Goal: Task Accomplishment & Management: Complete application form

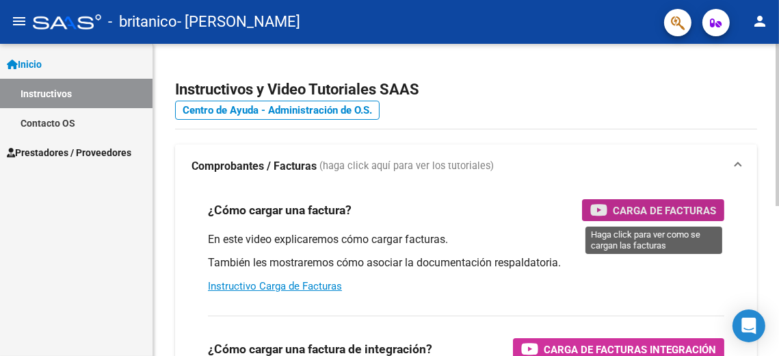
click at [615, 212] on span "Carga de Facturas" at bounding box center [664, 210] width 103 height 17
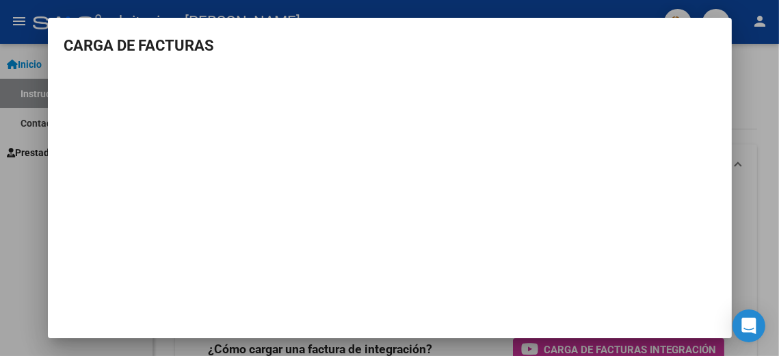
click at [745, 115] on div at bounding box center [389, 178] width 779 height 356
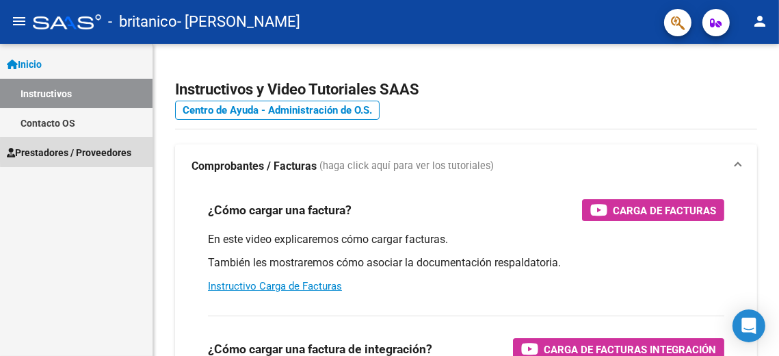
click at [95, 151] on span "Prestadores / Proveedores" at bounding box center [69, 152] width 125 height 15
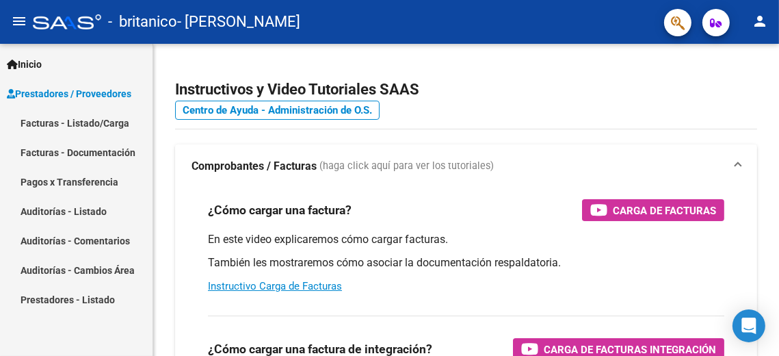
click at [99, 121] on link "Facturas - Listado/Carga" at bounding box center [76, 122] width 153 height 29
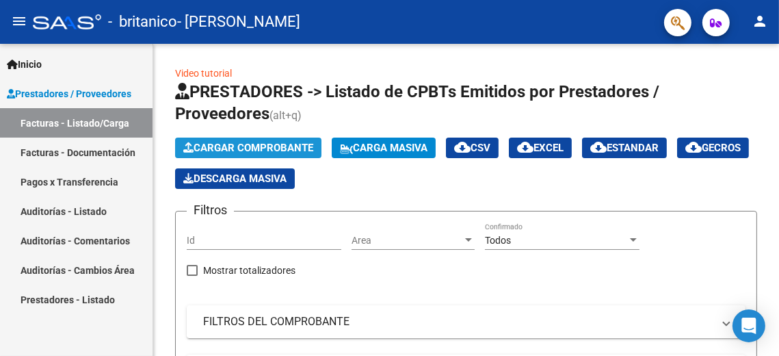
click at [224, 142] on span "Cargar Comprobante" at bounding box center [248, 148] width 130 height 12
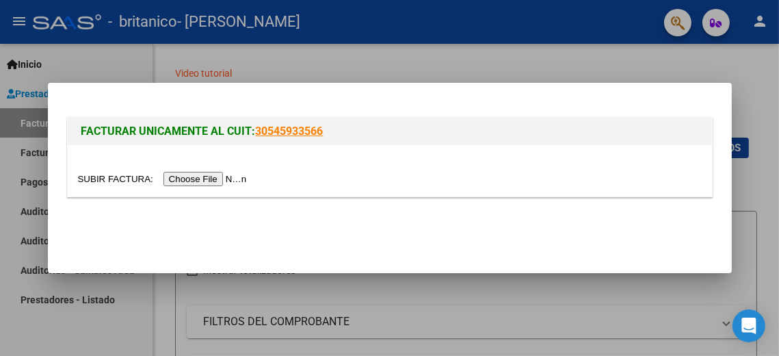
click at [240, 180] on input "file" at bounding box center [164, 179] width 173 height 14
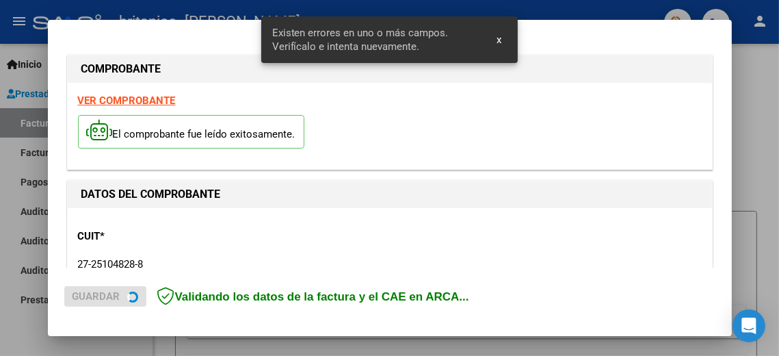
scroll to position [359, 0]
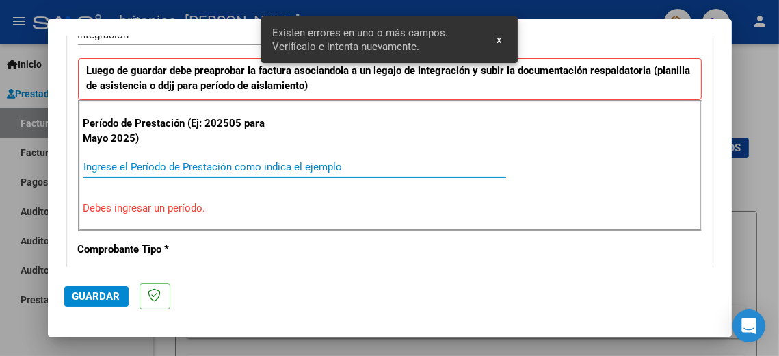
click at [286, 167] on input "Ingrese el Período de Prestación como indica el ejemplo" at bounding box center [294, 167] width 423 height 12
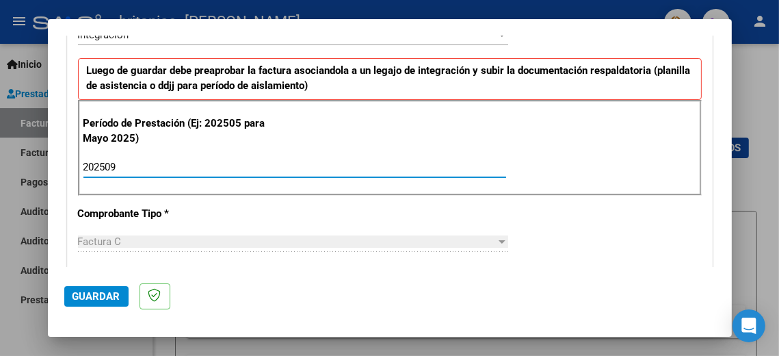
type input "202509"
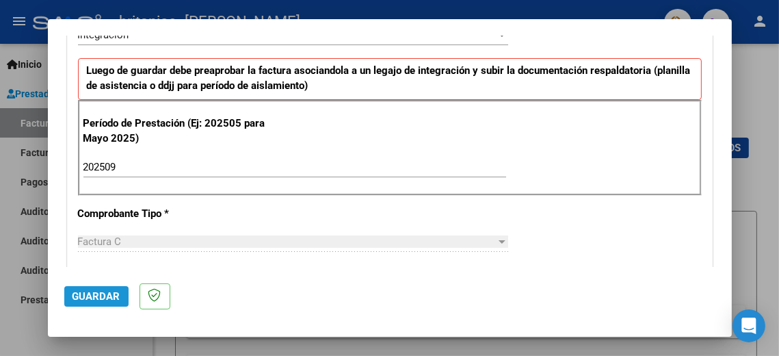
click at [103, 293] on span "Guardar" at bounding box center [97, 296] width 48 height 12
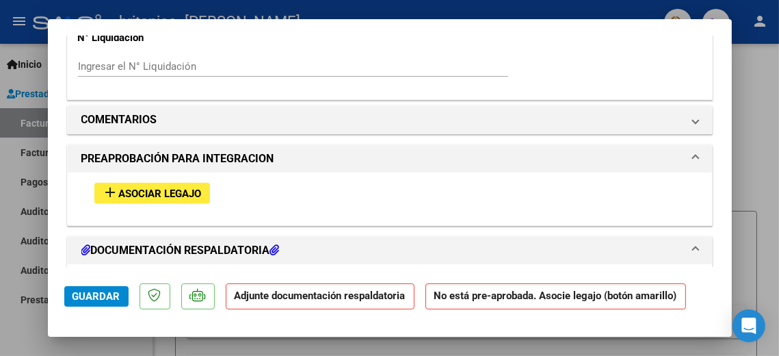
scroll to position [1149, 0]
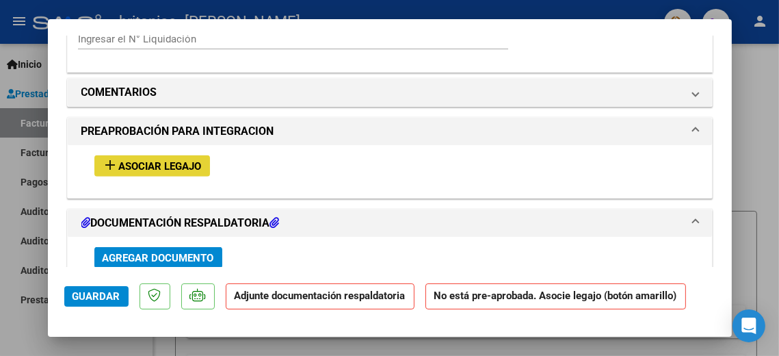
click at [195, 164] on span "Asociar Legajo" at bounding box center [160, 166] width 83 height 12
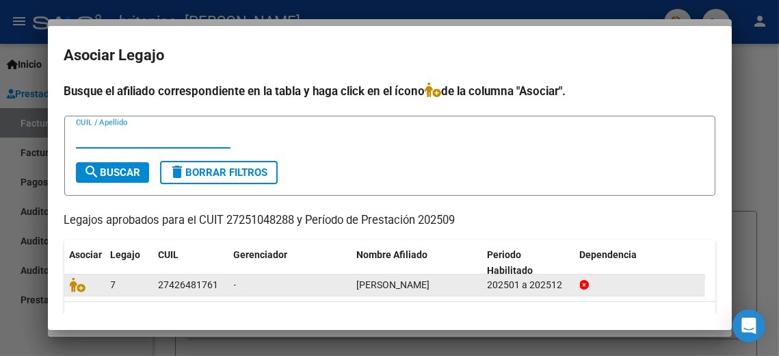
click at [430, 283] on span "[PERSON_NAME]" at bounding box center [393, 284] width 73 height 11
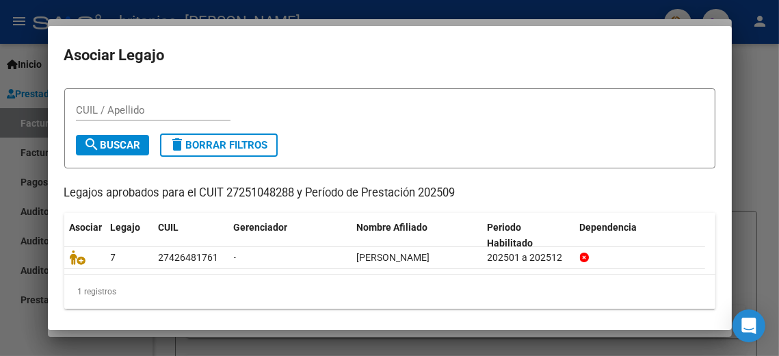
scroll to position [32, 0]
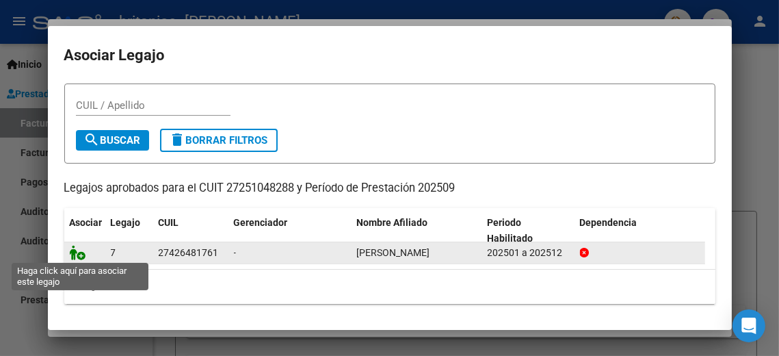
click at [76, 256] on icon at bounding box center [78, 252] width 16 height 15
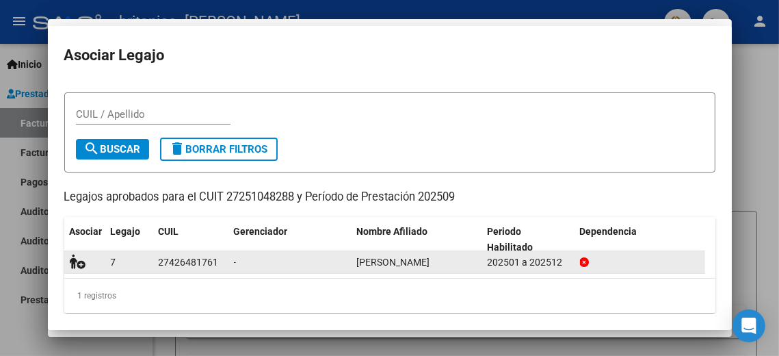
scroll to position [41, 0]
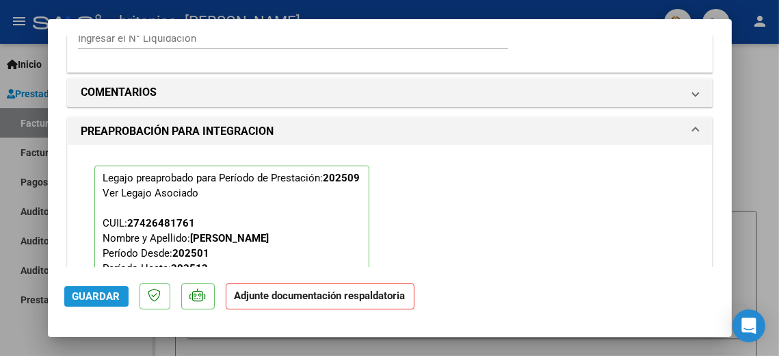
click at [120, 299] on button "Guardar" at bounding box center [96, 296] width 64 height 21
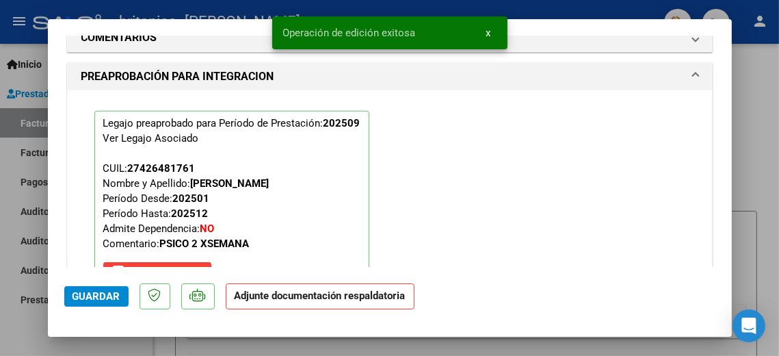
scroll to position [1267, 0]
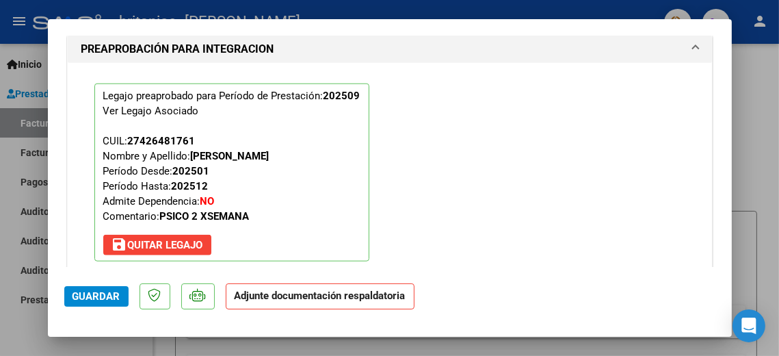
click at [760, 95] on div at bounding box center [389, 178] width 779 height 356
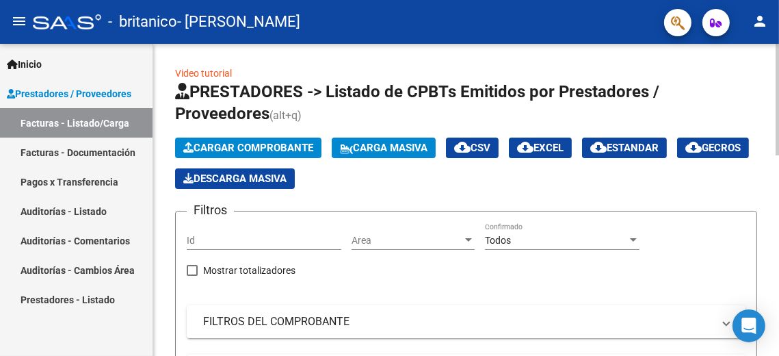
scroll to position [311, 0]
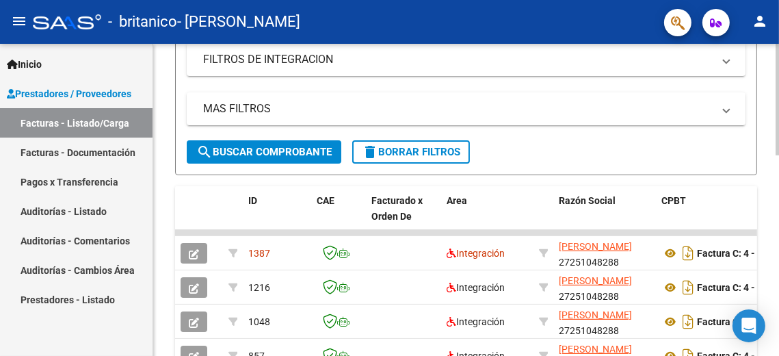
click at [778, 318] on div at bounding box center [777, 200] width 3 height 312
click at [774, 345] on div "Video tutorial PRESTADORES -> Listado de CPBTs Emitidos por Prestadores / Prove…" at bounding box center [466, 162] width 626 height 860
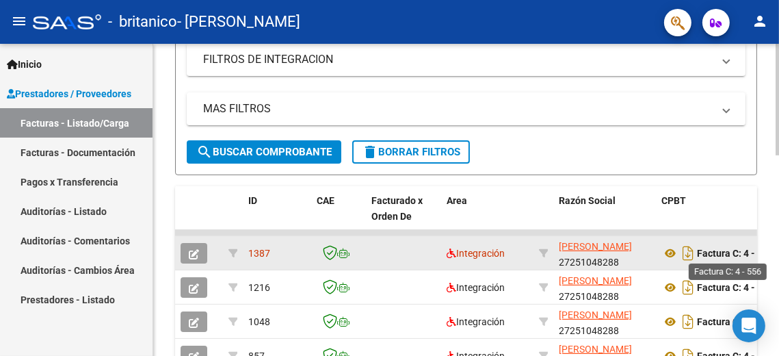
click at [730, 255] on strong "Factura C: 4 - 556" at bounding box center [735, 253] width 77 height 11
click at [738, 249] on strong "Factura C: 4 - 556" at bounding box center [735, 253] width 77 height 11
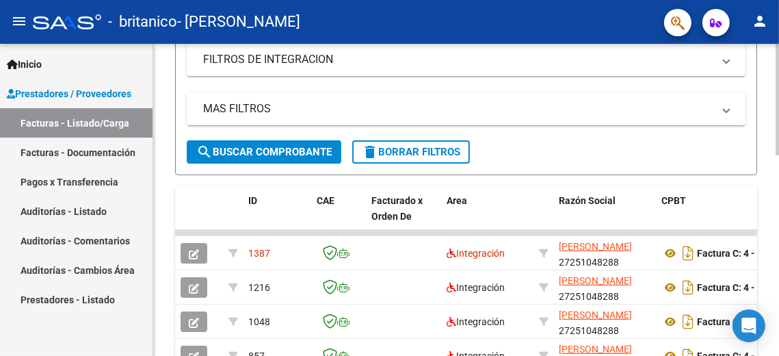
click at [743, 228] on datatable-header-cell "CPBT" at bounding box center [728, 216] width 144 height 60
click at [749, 231] on datatable-body-cell at bounding box center [728, 232] width 144 height 5
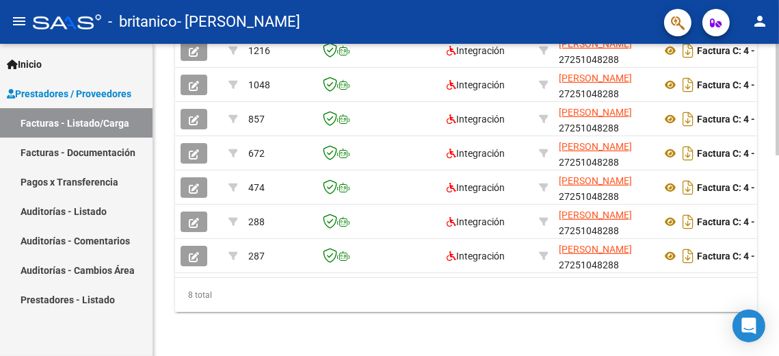
click at [778, 341] on div at bounding box center [777, 200] width 3 height 312
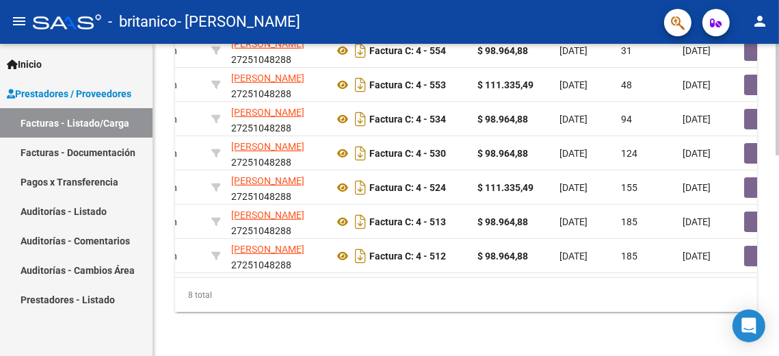
scroll to position [246, 0]
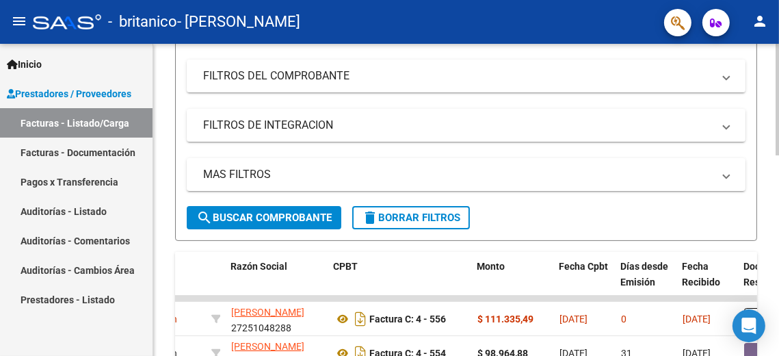
click at [778, 144] on div at bounding box center [777, 200] width 3 height 312
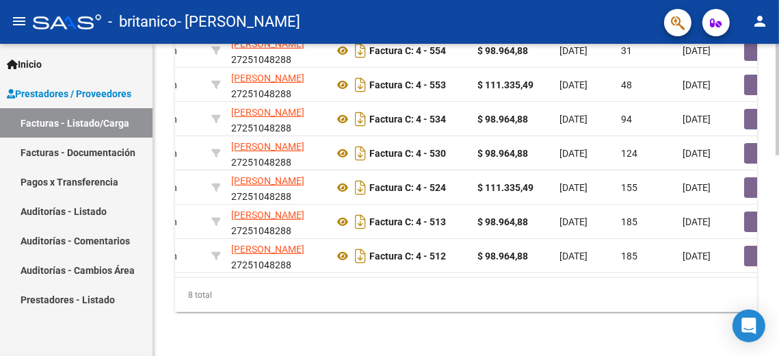
click at [778, 321] on div at bounding box center [777, 200] width 3 height 312
click at [778, 321] on div at bounding box center [777, 300] width 3 height 112
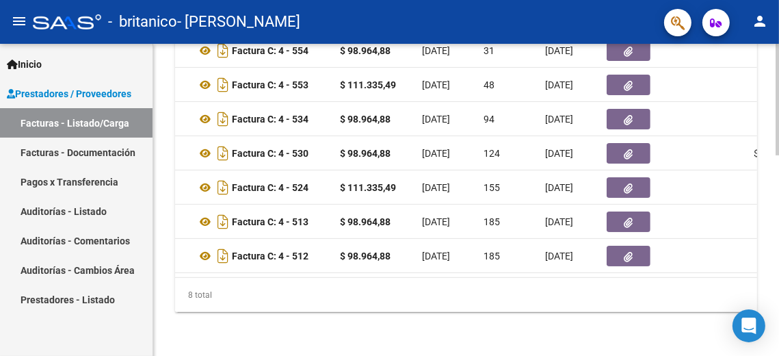
scroll to position [245, 0]
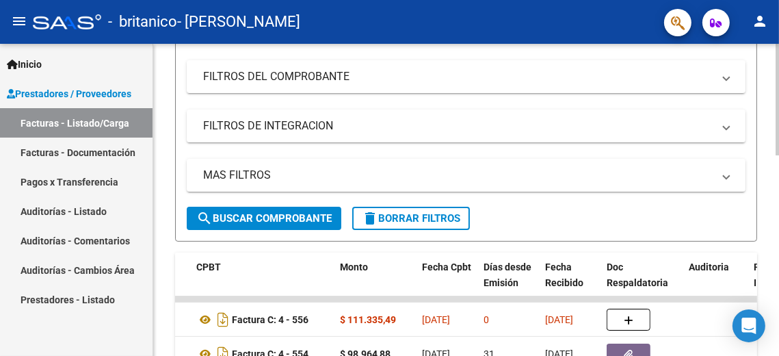
click at [778, 220] on div at bounding box center [777, 200] width 3 height 312
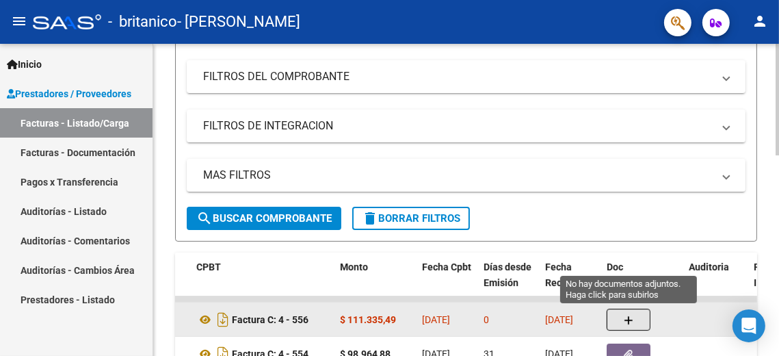
click at [626, 317] on icon "button" at bounding box center [629, 320] width 10 height 10
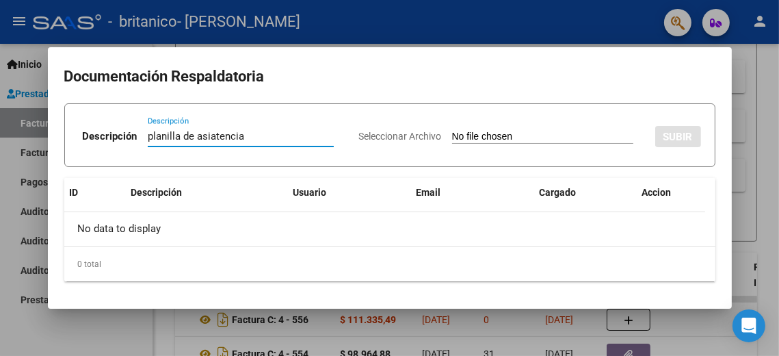
type input "planilla de asiatencia"
click at [593, 144] on div "Seleccionar Archivo SUBIR" at bounding box center [530, 135] width 342 height 40
click at [606, 138] on input "Seleccionar Archivo" at bounding box center [542, 137] width 181 height 13
type input "C:\fakepath\20251012_222933.jpg"
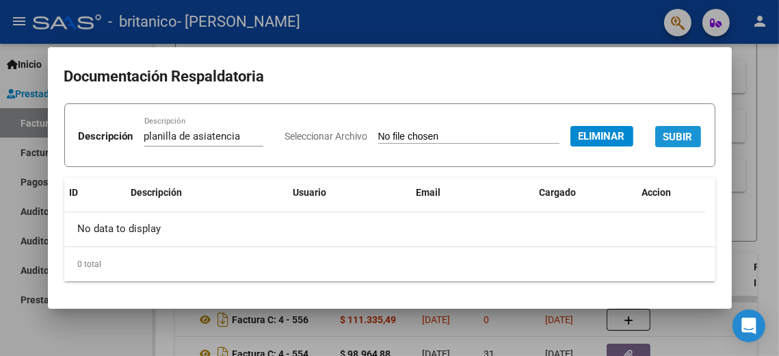
click at [664, 143] on span "SUBIR" at bounding box center [678, 137] width 29 height 12
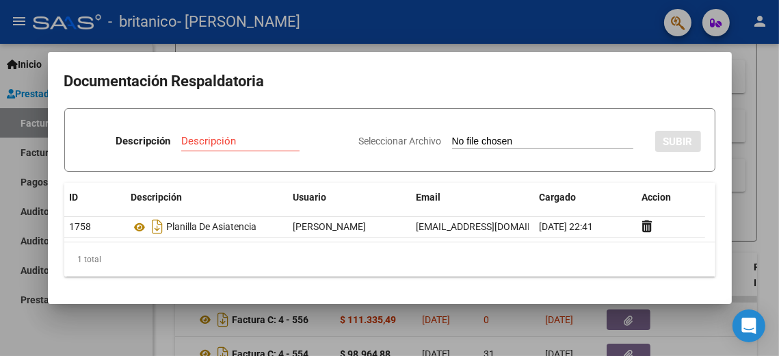
click at [488, 33] on div at bounding box center [389, 178] width 779 height 356
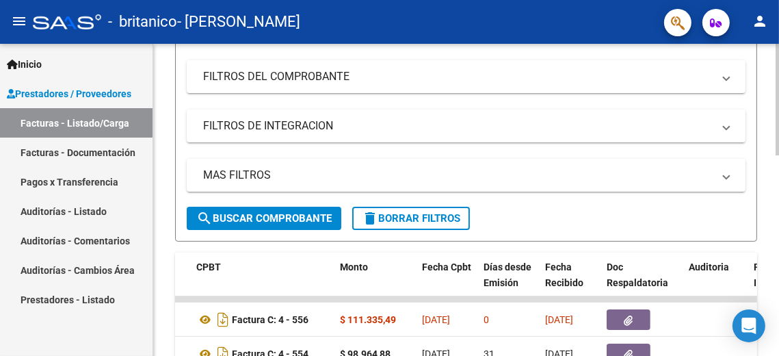
scroll to position [557, 0]
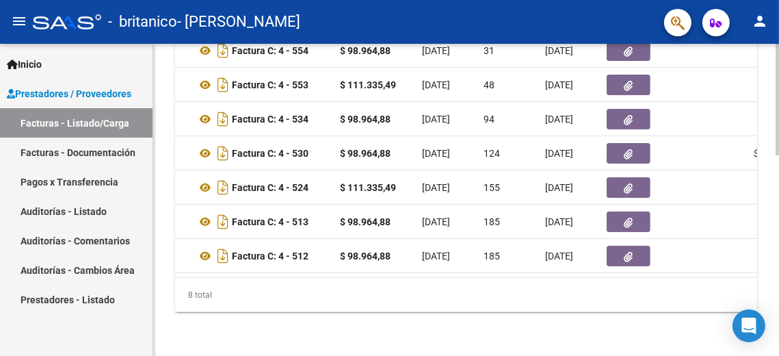
click at [777, 347] on div at bounding box center [777, 200] width 3 height 312
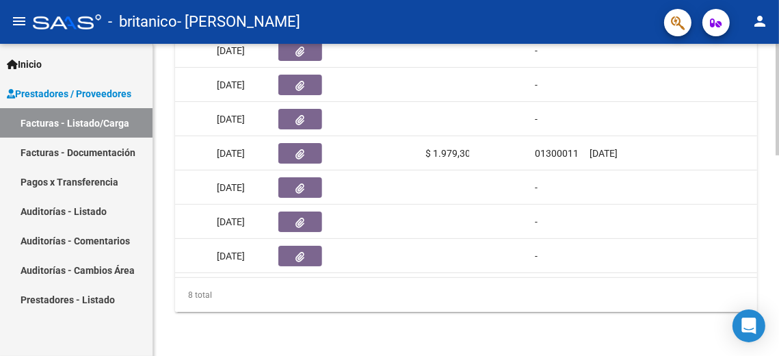
scroll to position [245, 0]
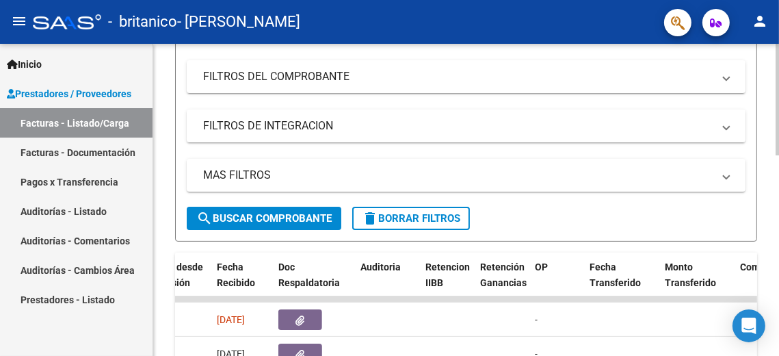
click at [778, 194] on div at bounding box center [777, 200] width 3 height 312
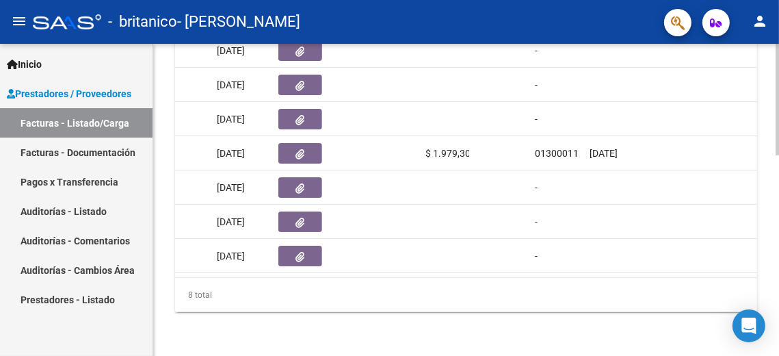
click at [778, 247] on div at bounding box center [777, 200] width 3 height 312
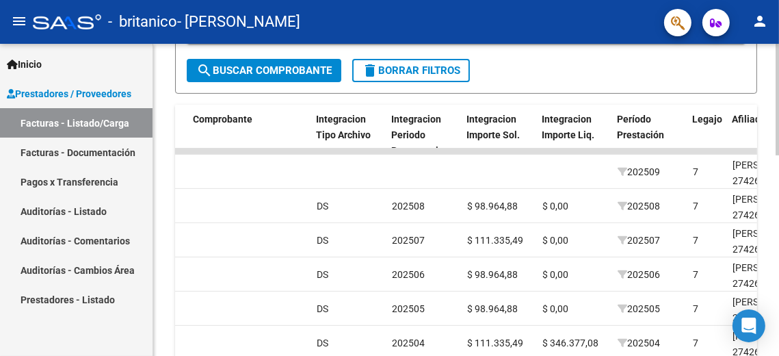
scroll to position [365, 0]
